Goal: Information Seeking & Learning: Understand process/instructions

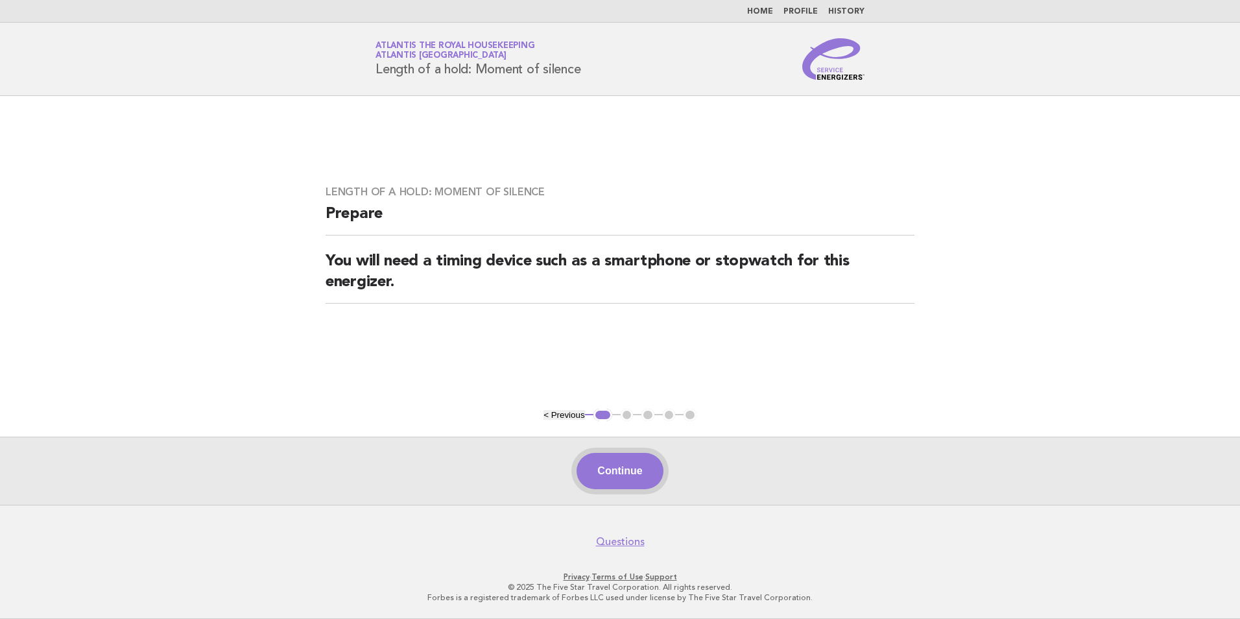
click at [627, 468] on button "Continue" at bounding box center [619, 471] width 86 height 36
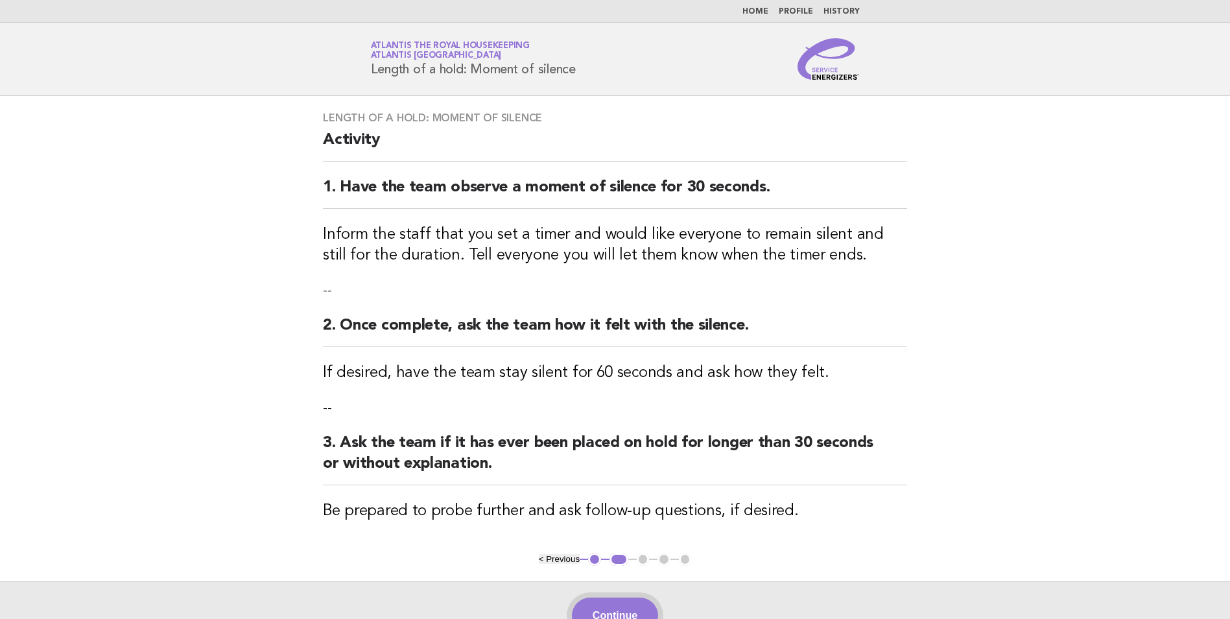
click at [628, 610] on button "Continue" at bounding box center [615, 615] width 86 height 36
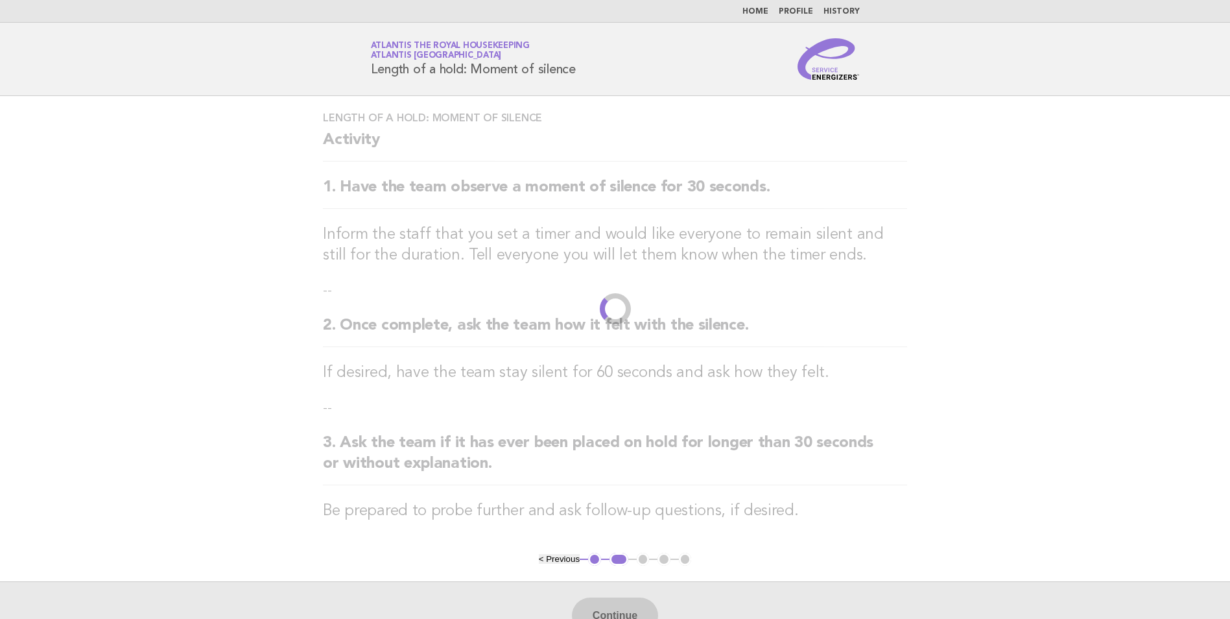
click at [761, 10] on link "Home" at bounding box center [755, 12] width 26 height 8
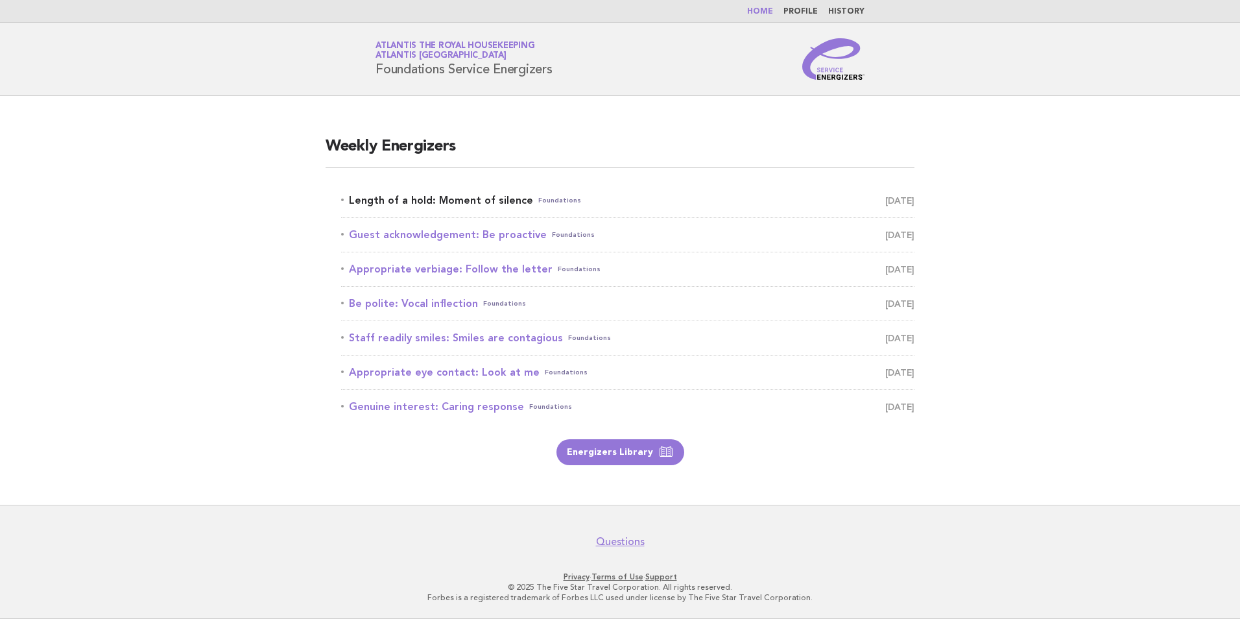
click at [466, 204] on link "Length of a hold: Moment of silence Foundations August 21" at bounding box center [627, 200] width 573 height 18
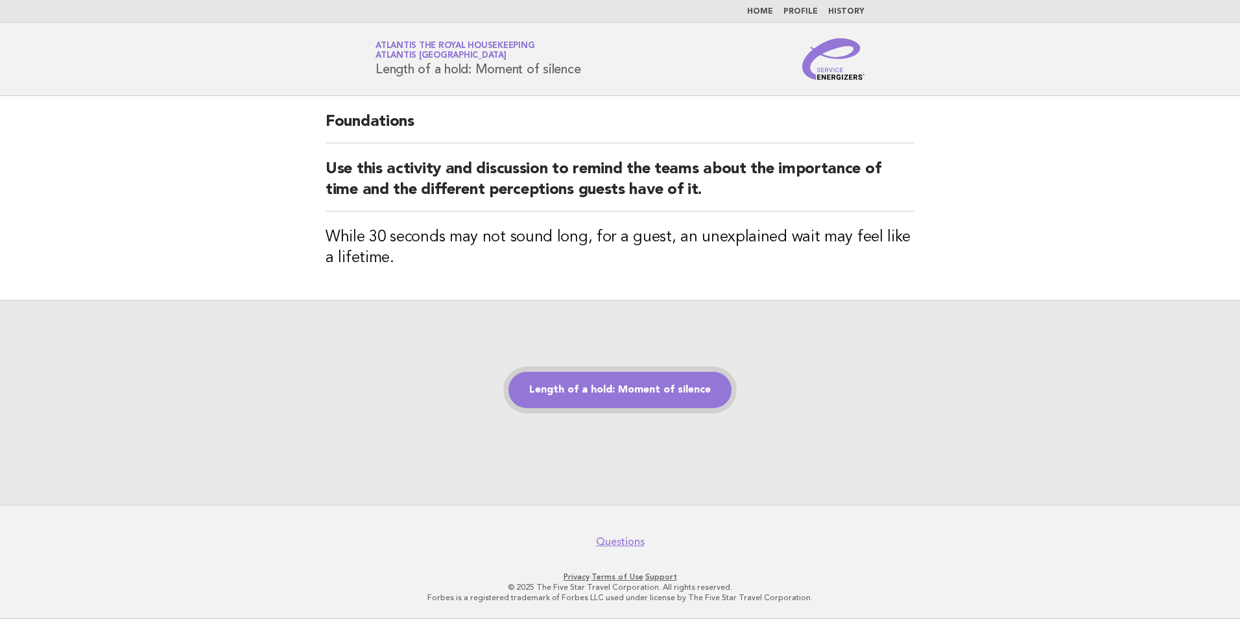
click at [661, 387] on link "Length of a hold: Moment of silence" at bounding box center [619, 390] width 223 height 36
click at [606, 394] on link "Length of a hold: Moment of silence" at bounding box center [619, 390] width 223 height 36
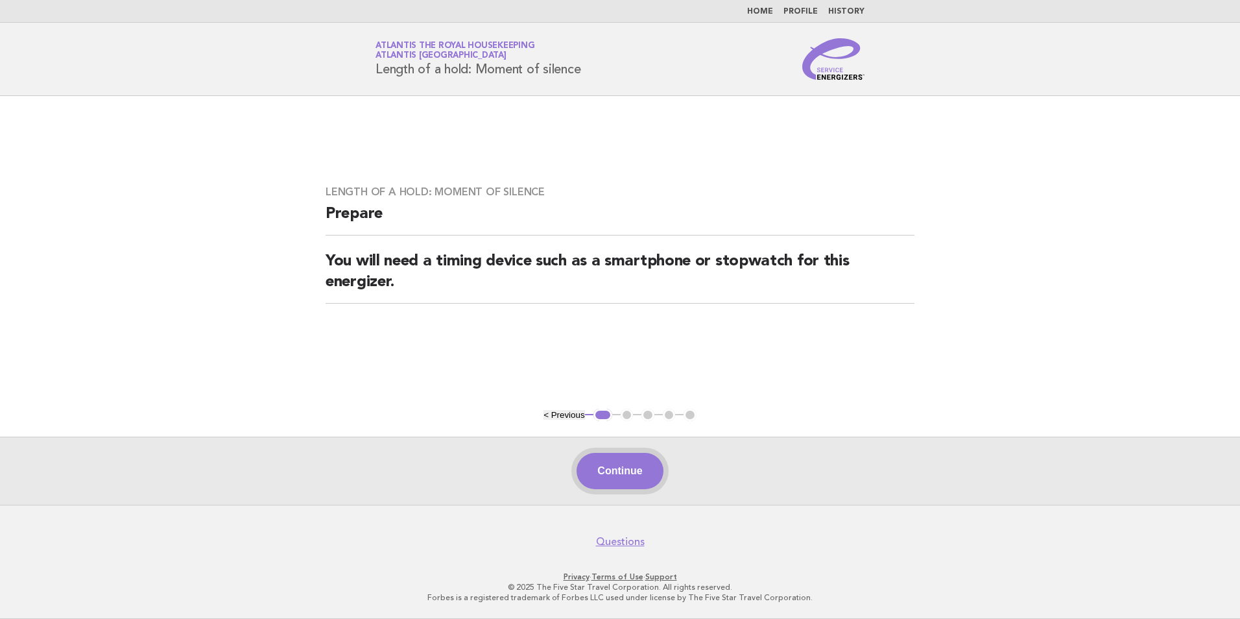
click at [632, 476] on button "Continue" at bounding box center [619, 471] width 86 height 36
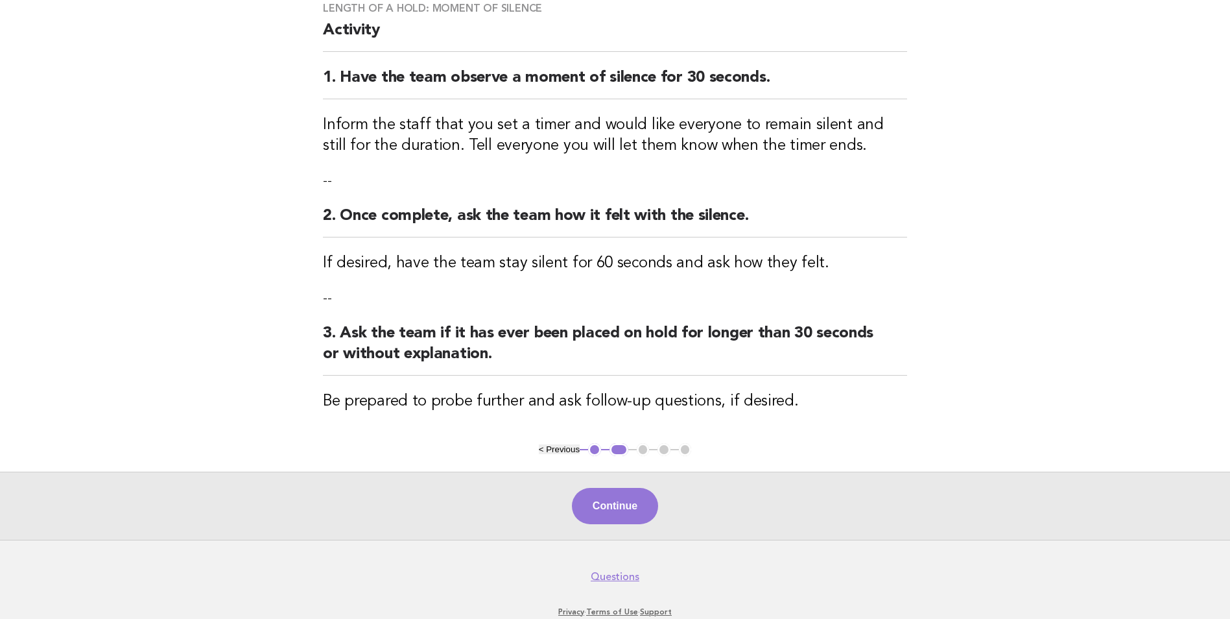
scroll to position [130, 0]
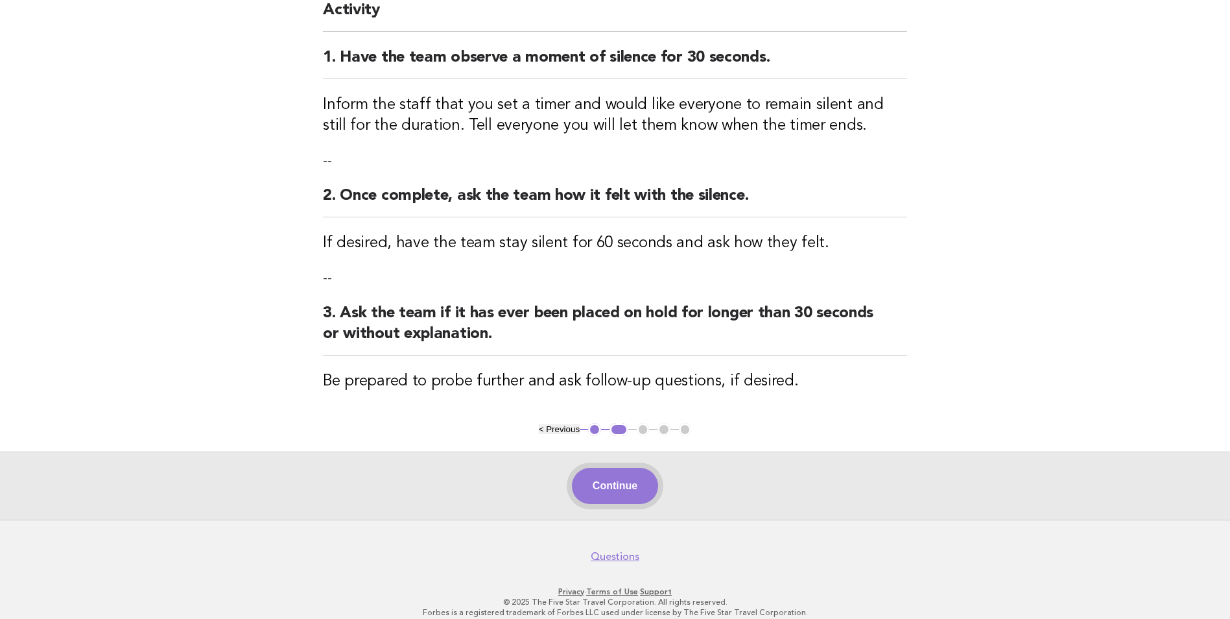
click at [624, 492] on button "Continue" at bounding box center [615, 486] width 86 height 36
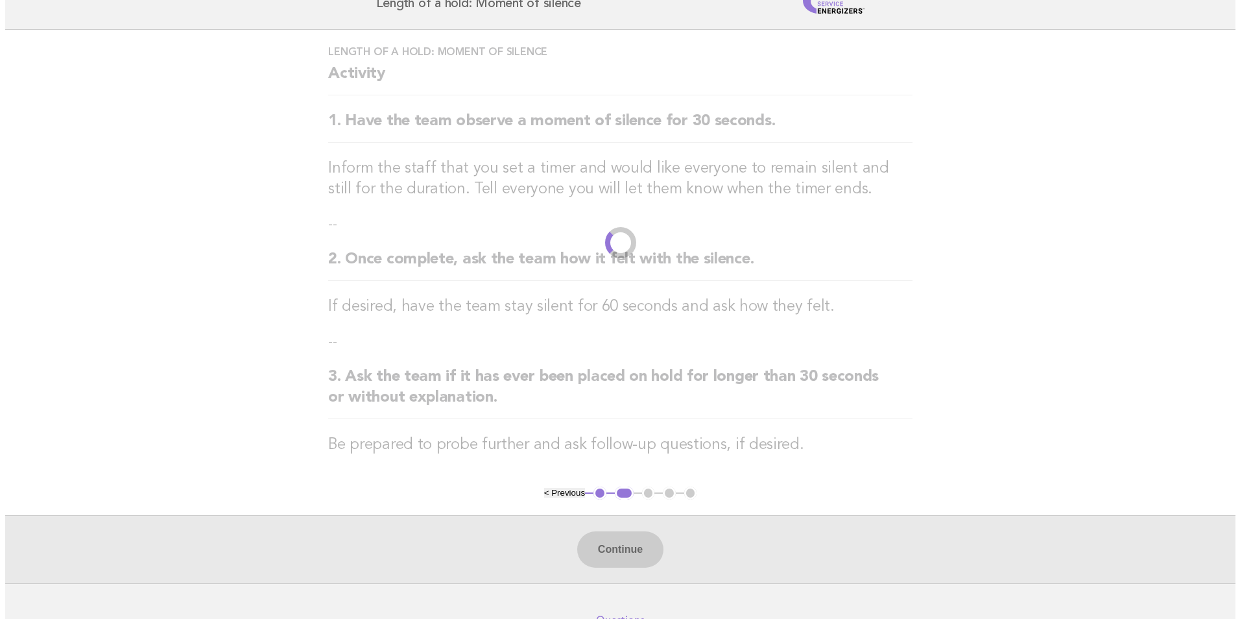
scroll to position [0, 0]
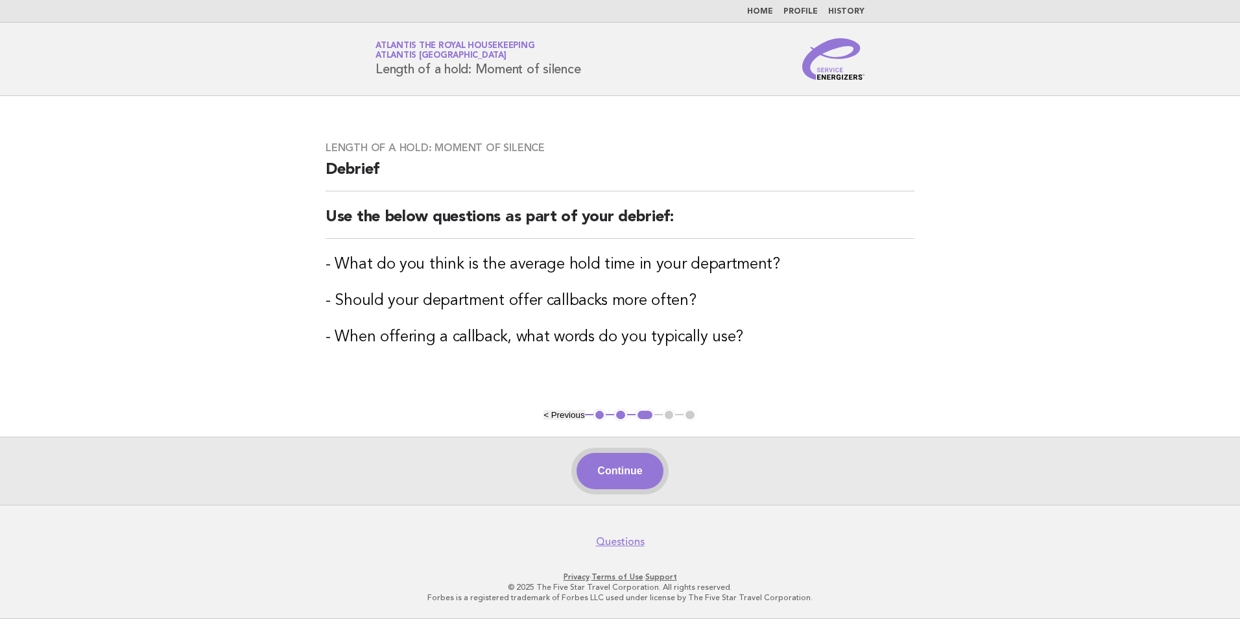
click at [626, 468] on button "Continue" at bounding box center [619, 471] width 86 height 36
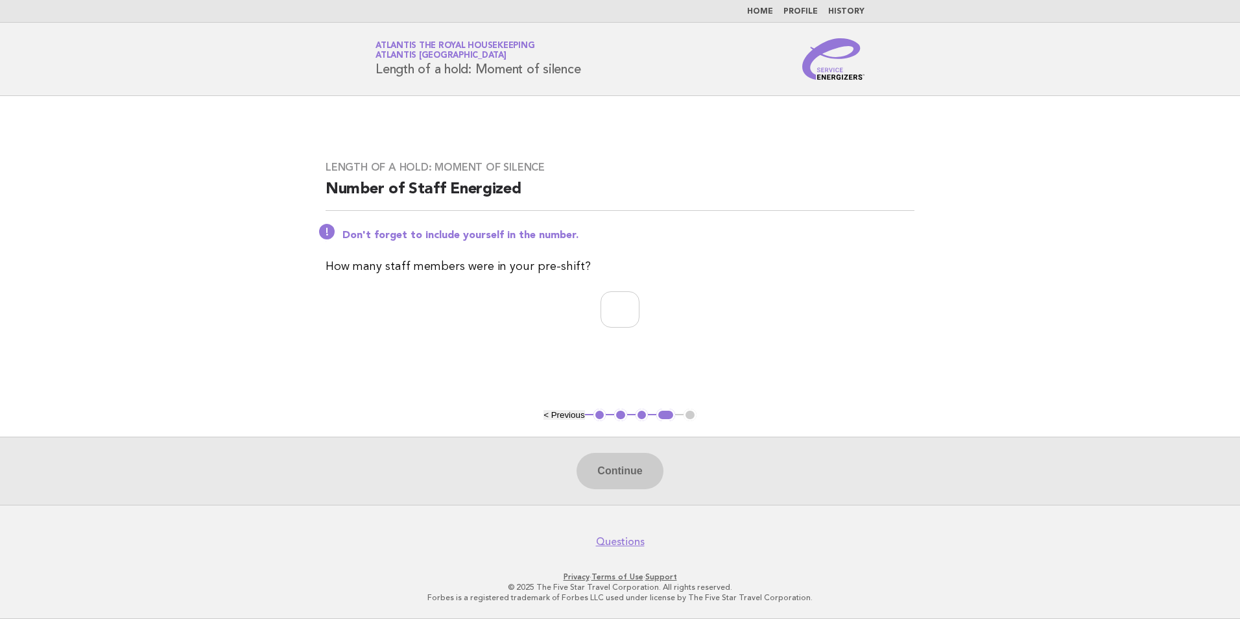
click at [598, 415] on button "1" at bounding box center [599, 415] width 13 height 13
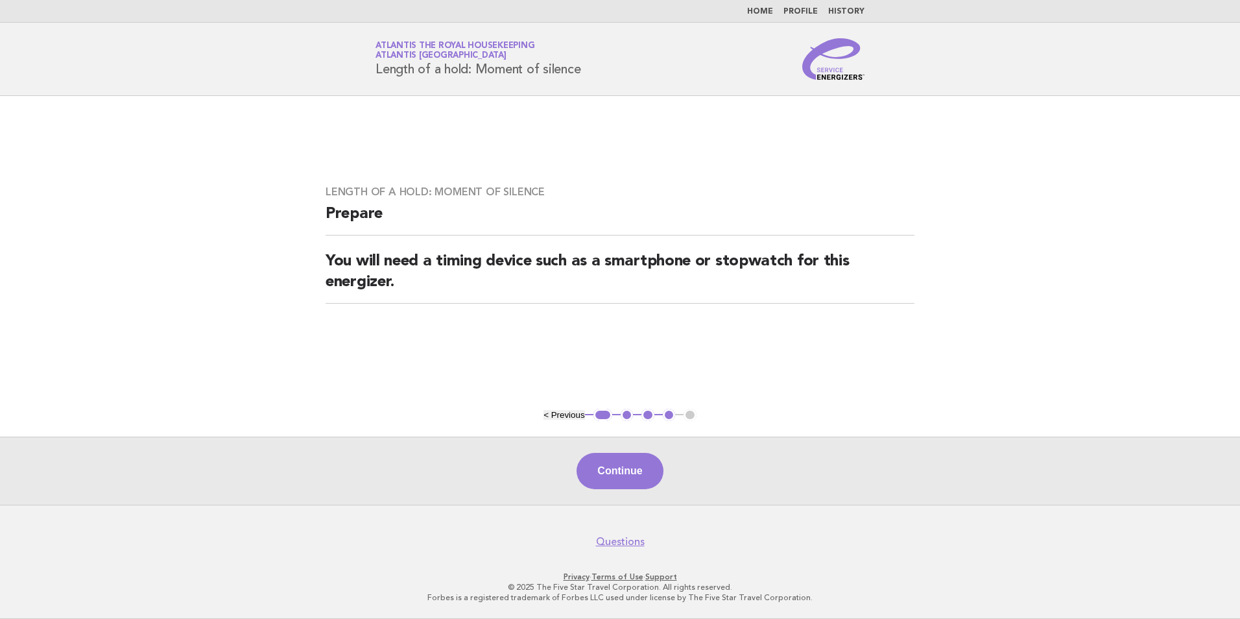
click at [598, 415] on button "1" at bounding box center [602, 415] width 19 height 13
click at [604, 469] on button "Continue" at bounding box center [619, 471] width 86 height 36
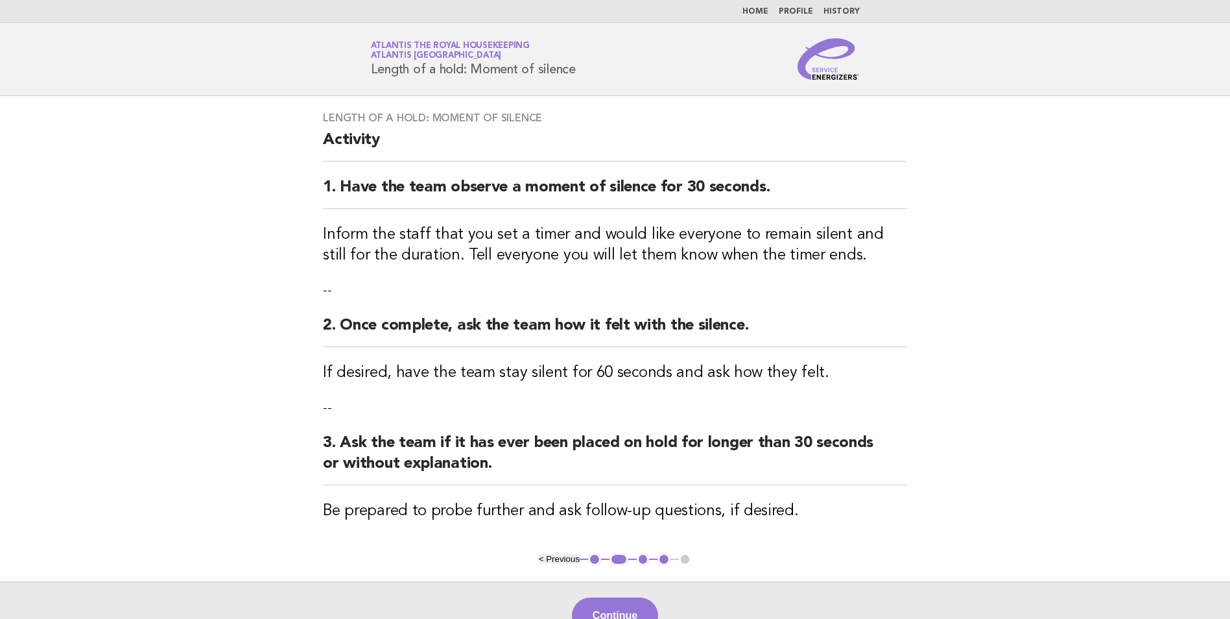
click at [560, 559] on button "< Previous" at bounding box center [559, 559] width 41 height 10
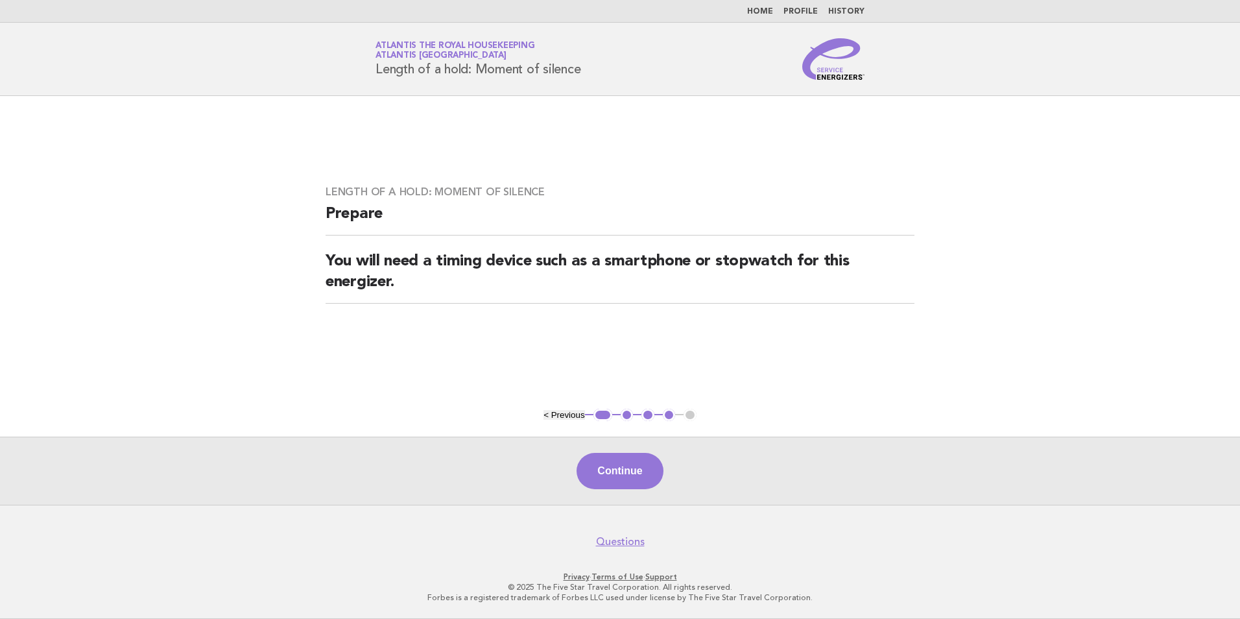
click at [556, 419] on button "< Previous" at bounding box center [563, 415] width 41 height 10
click at [558, 411] on button "< Previous" at bounding box center [563, 415] width 41 height 10
click at [765, 10] on link "Home" at bounding box center [760, 12] width 26 height 8
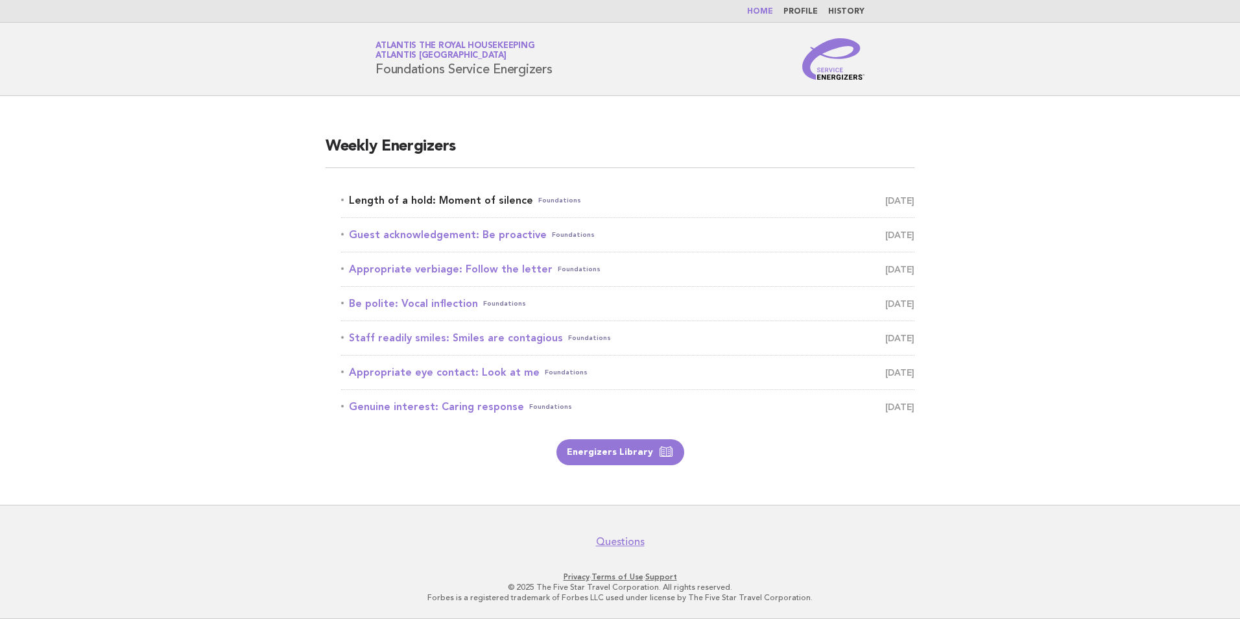
click at [384, 199] on link "Length of a hold: Moment of silence Foundations [DATE]" at bounding box center [627, 200] width 573 height 18
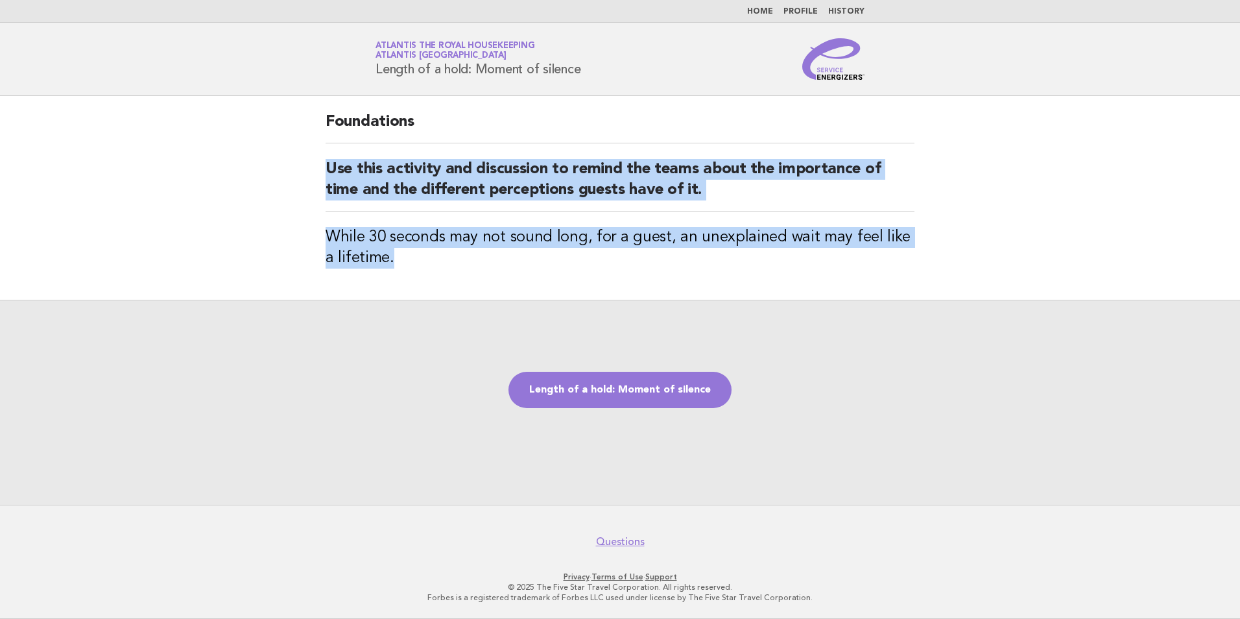
drag, startPoint x: 324, startPoint y: 161, endPoint x: 769, endPoint y: 248, distance: 453.8
click at [769, 248] on div "Foundations Use this activity and discussion to remind the teams about the impo…" at bounding box center [620, 198] width 620 height 204
copy div "Use this activity and discussion to remind the teams about the importance of ti…"
